Goal: Information Seeking & Learning: Understand process/instructions

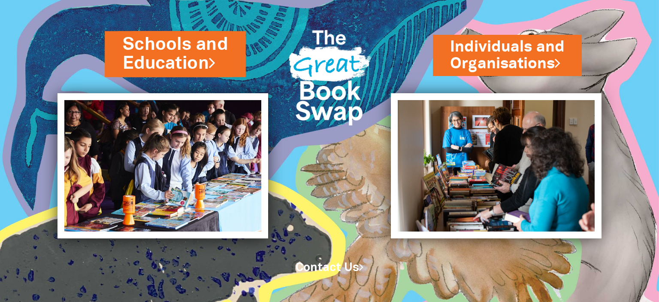
click at [154, 44] on link "Schools and Education" at bounding box center [175, 53] width 105 height 43
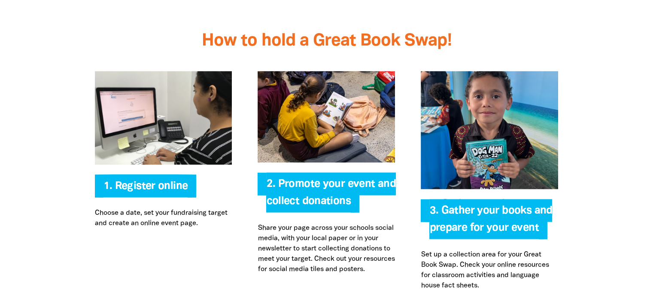
scroll to position [1804, 0]
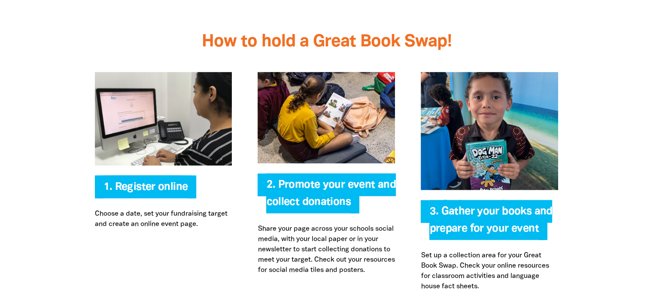
click at [492, 95] on img at bounding box center [489, 131] width 137 height 118
click at [495, 206] on span "3. Gather your books and prepare for your event" at bounding box center [490, 222] width 123 height 33
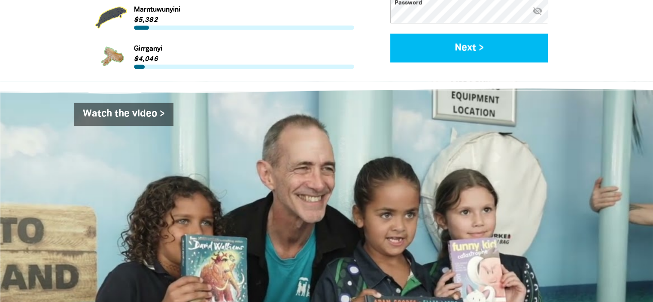
scroll to position [1318, 0]
